Goal: Find specific page/section: Find specific page/section

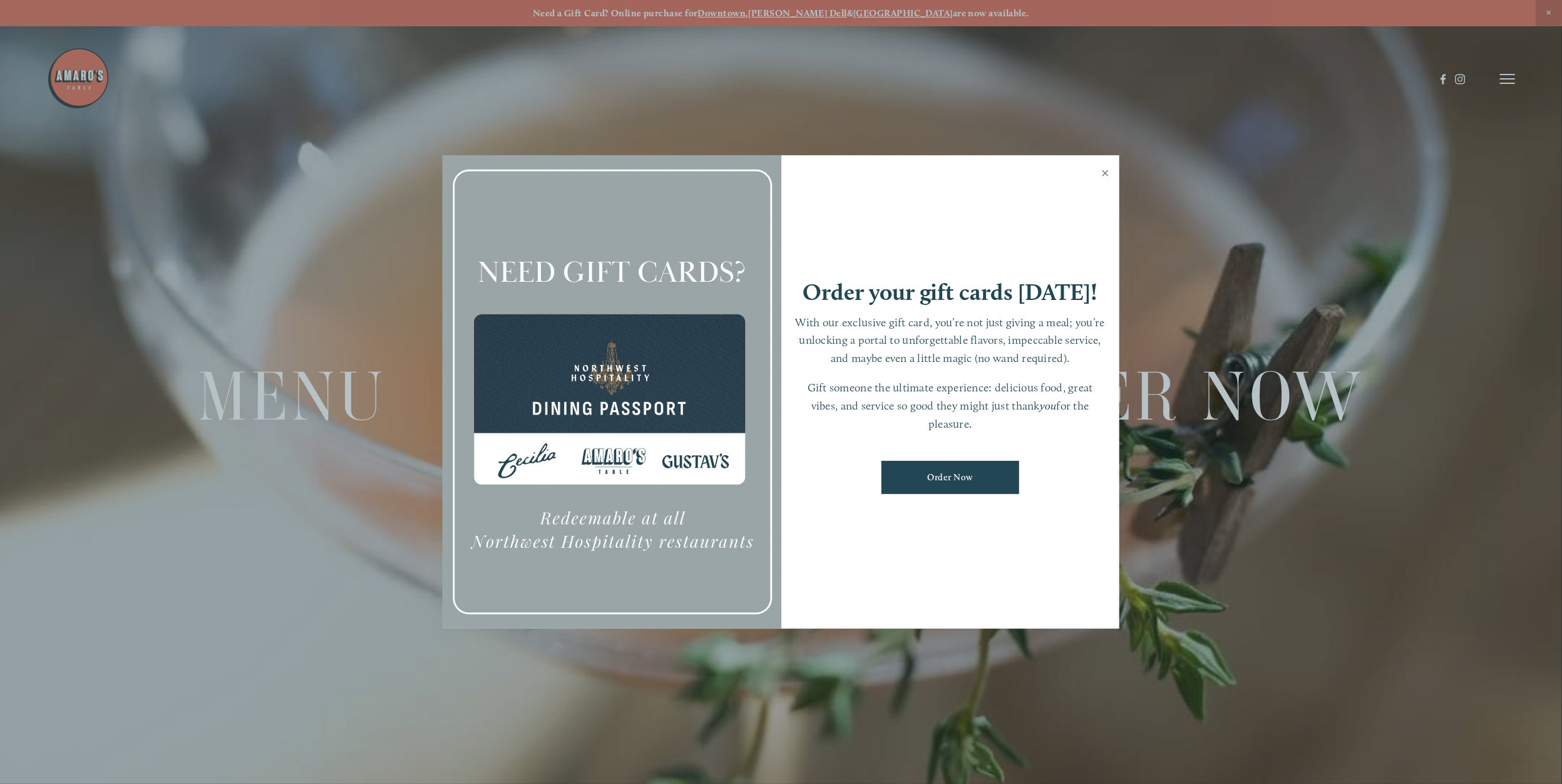
click at [1102, 173] on link "Close" at bounding box center [1105, 174] width 24 height 35
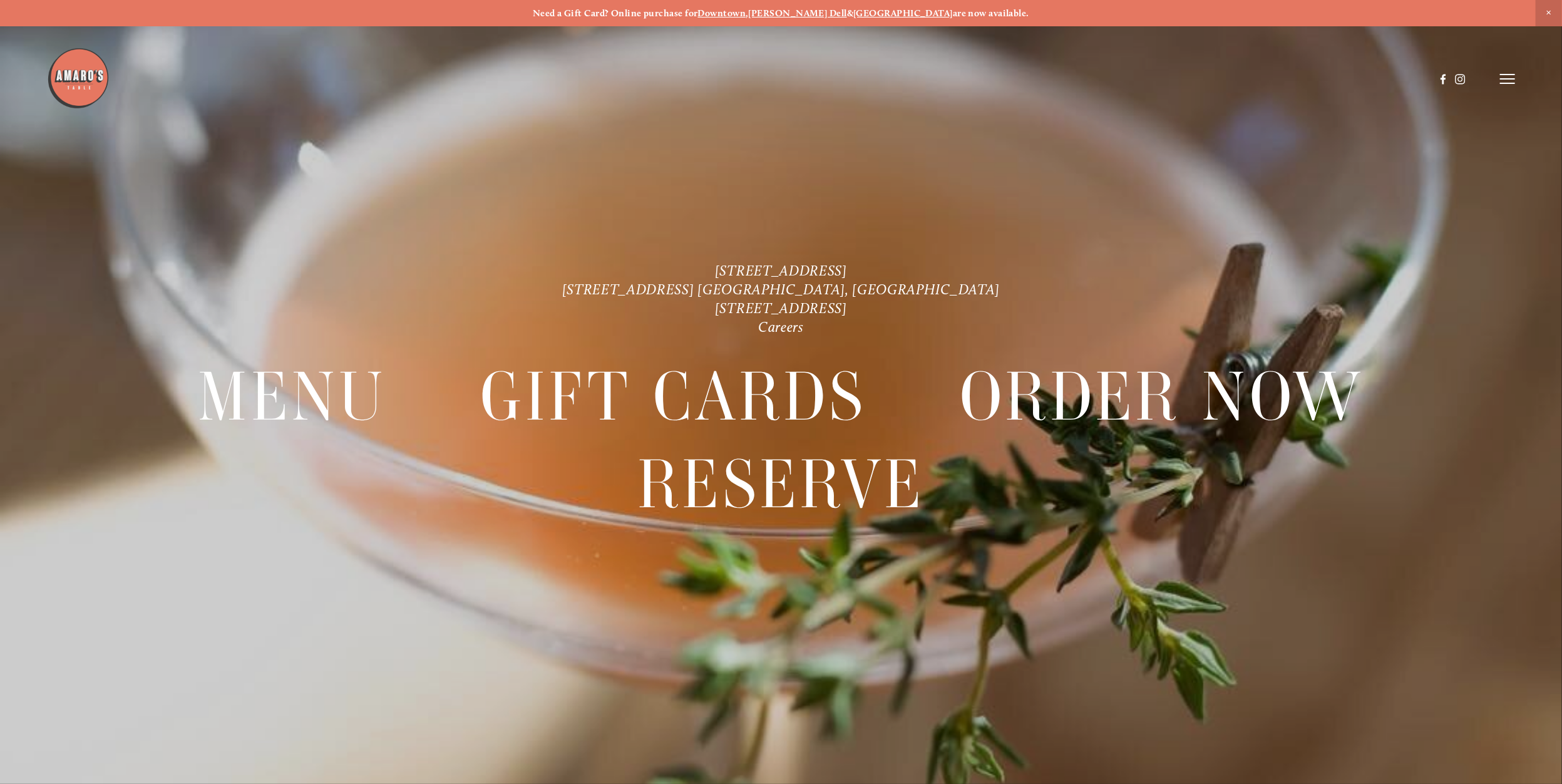
click at [1514, 71] on header "Menu Order Now Visit Gallery 0" at bounding box center [781, 79] width 1468 height 158
click at [1508, 77] on icon at bounding box center [1507, 79] width 15 height 11
click at [817, 9] on strong "[PERSON_NAME] Dell" at bounding box center [798, 13] width 98 height 11
click at [1224, 77] on span "Menu" at bounding box center [1222, 79] width 26 height 12
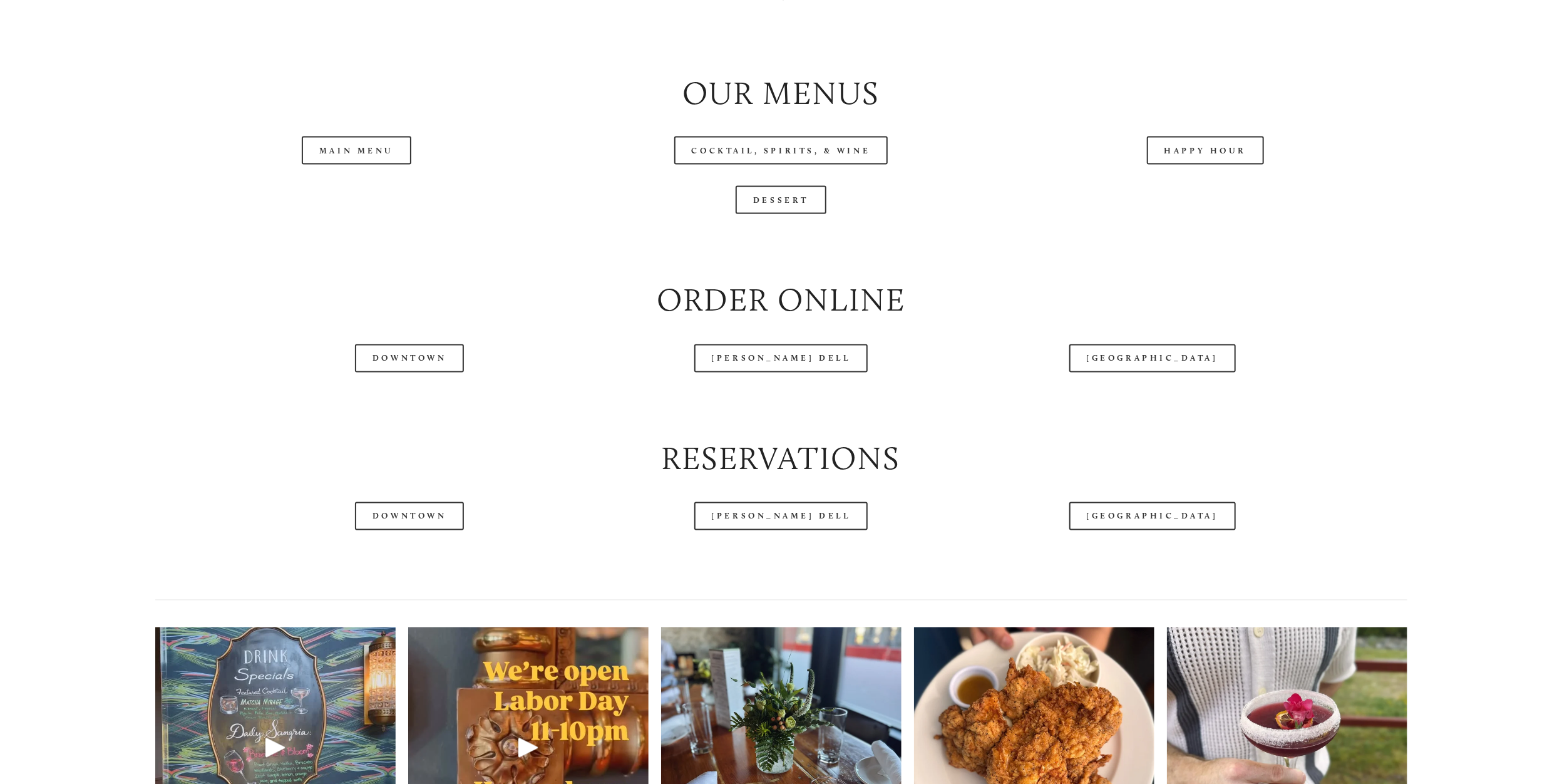
scroll to position [1598, 0]
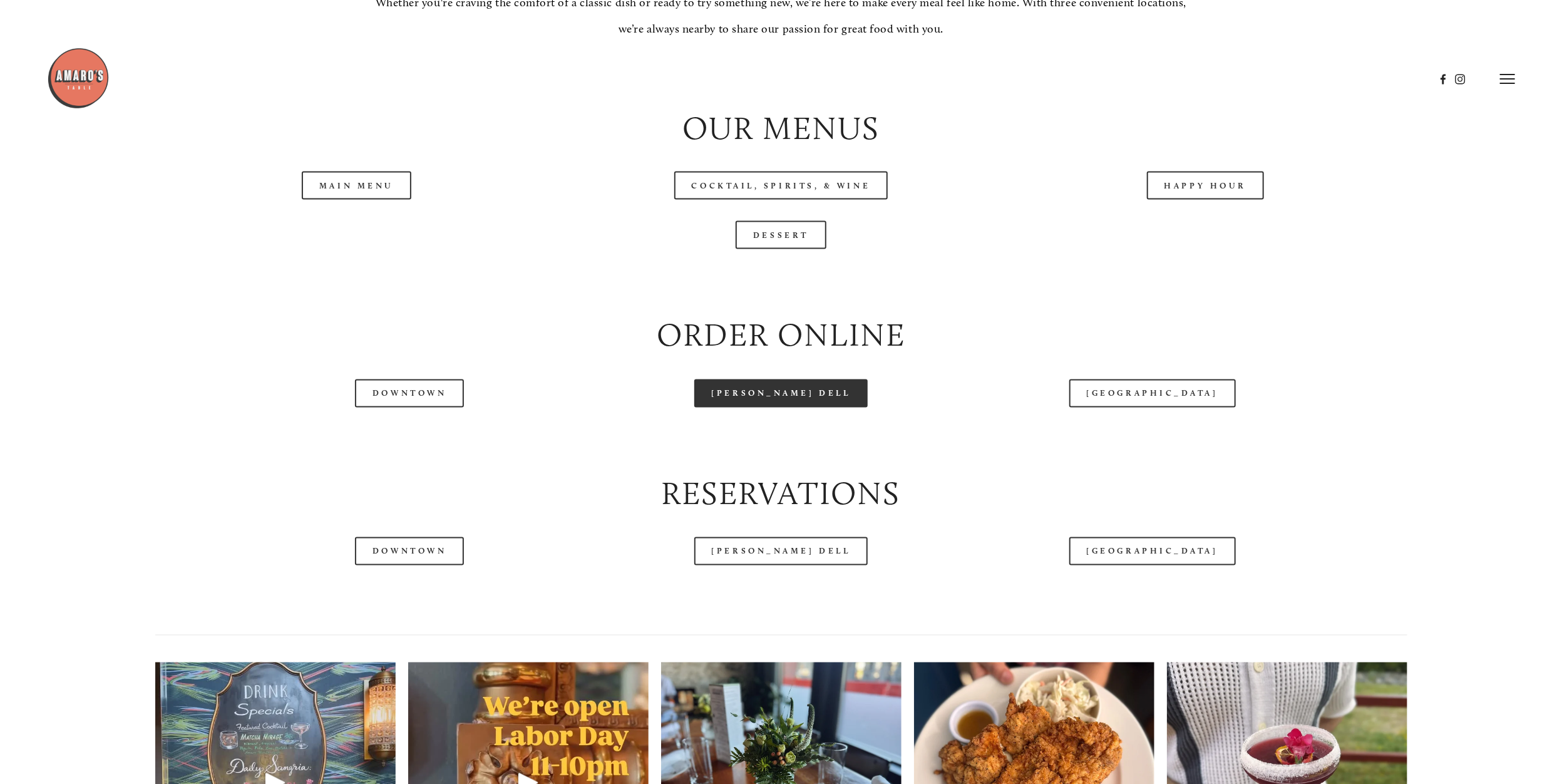
click at [788, 392] on link "[PERSON_NAME] Dell" at bounding box center [781, 393] width 174 height 28
